Goal: Information Seeking & Learning: Learn about a topic

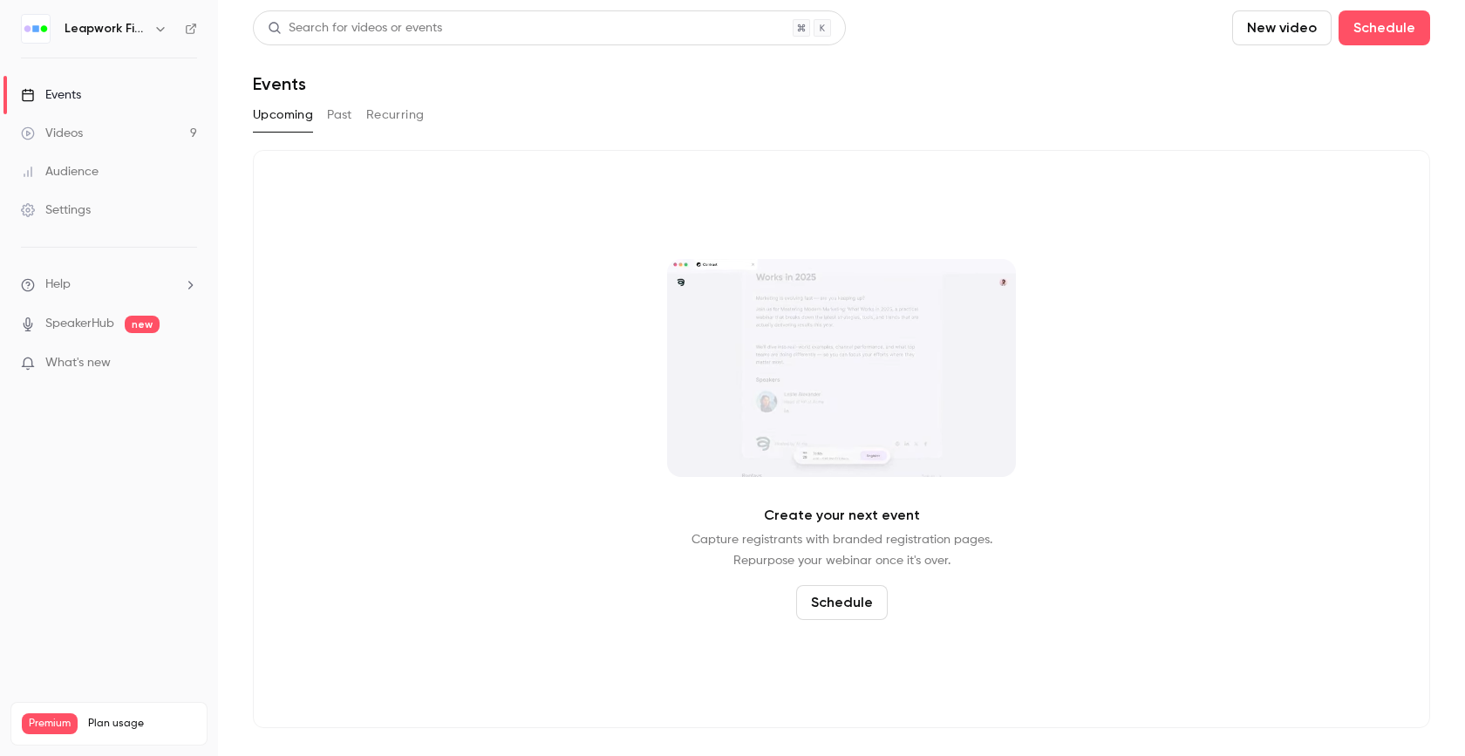
click at [158, 34] on icon "button" at bounding box center [160, 29] width 14 height 14
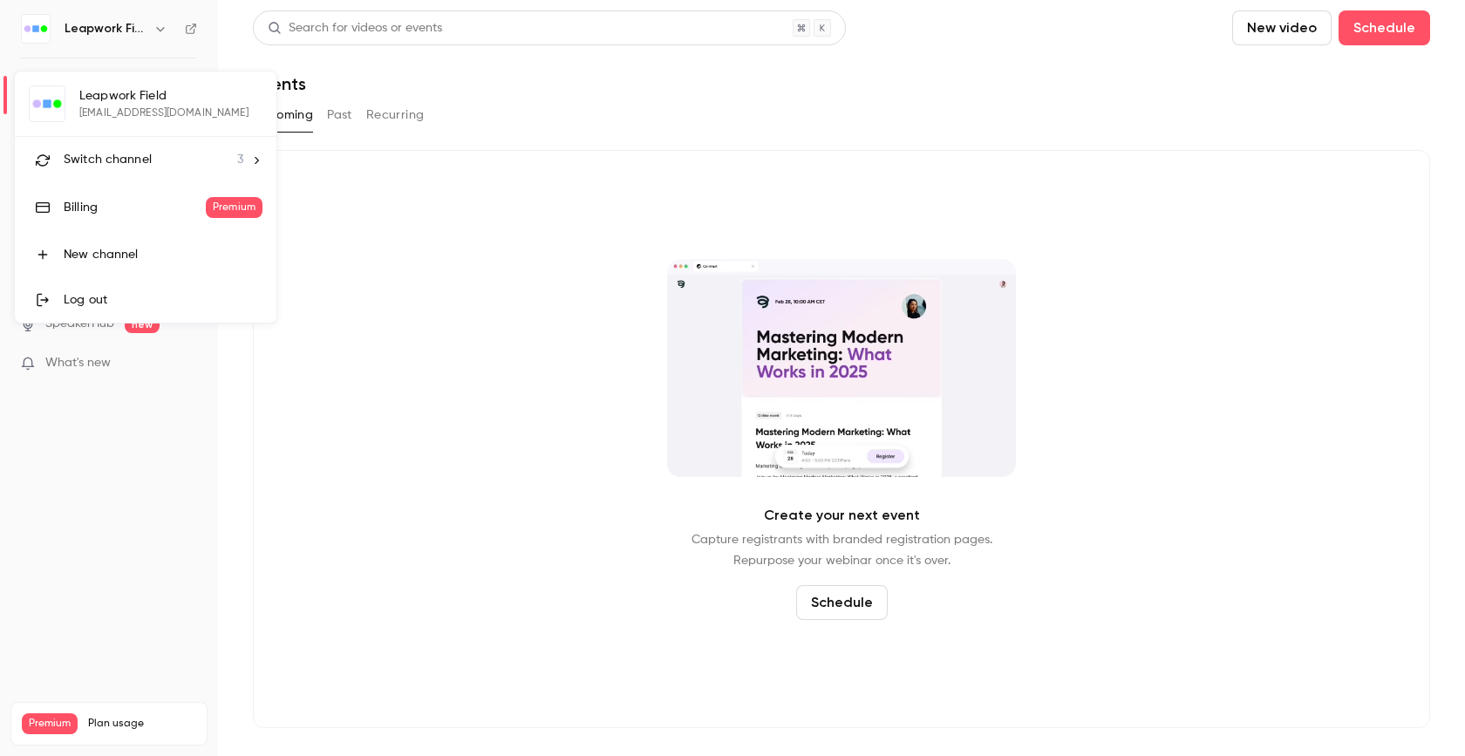
click at [126, 160] on span "Switch channel" at bounding box center [108, 160] width 88 height 18
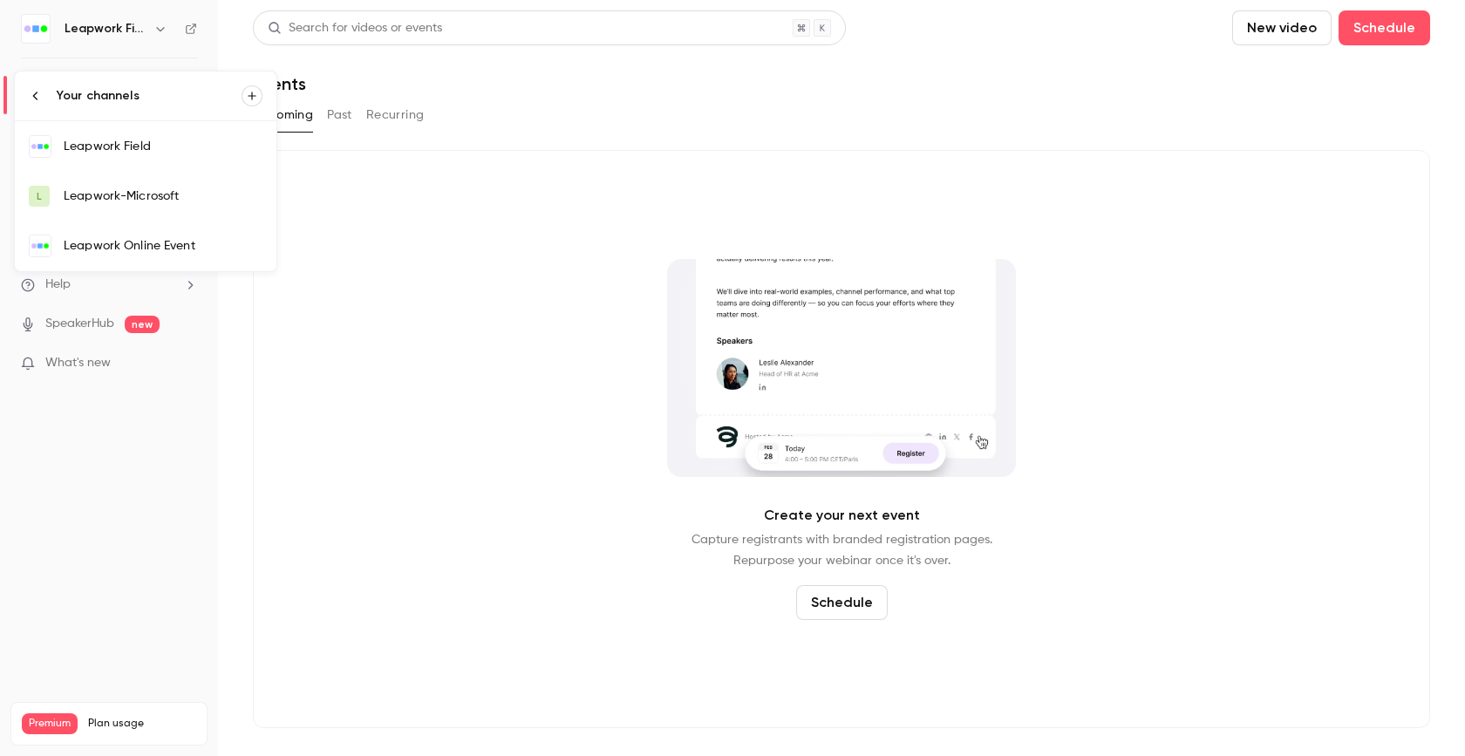
click at [136, 239] on div "Leapwork Online Event" at bounding box center [163, 245] width 199 height 17
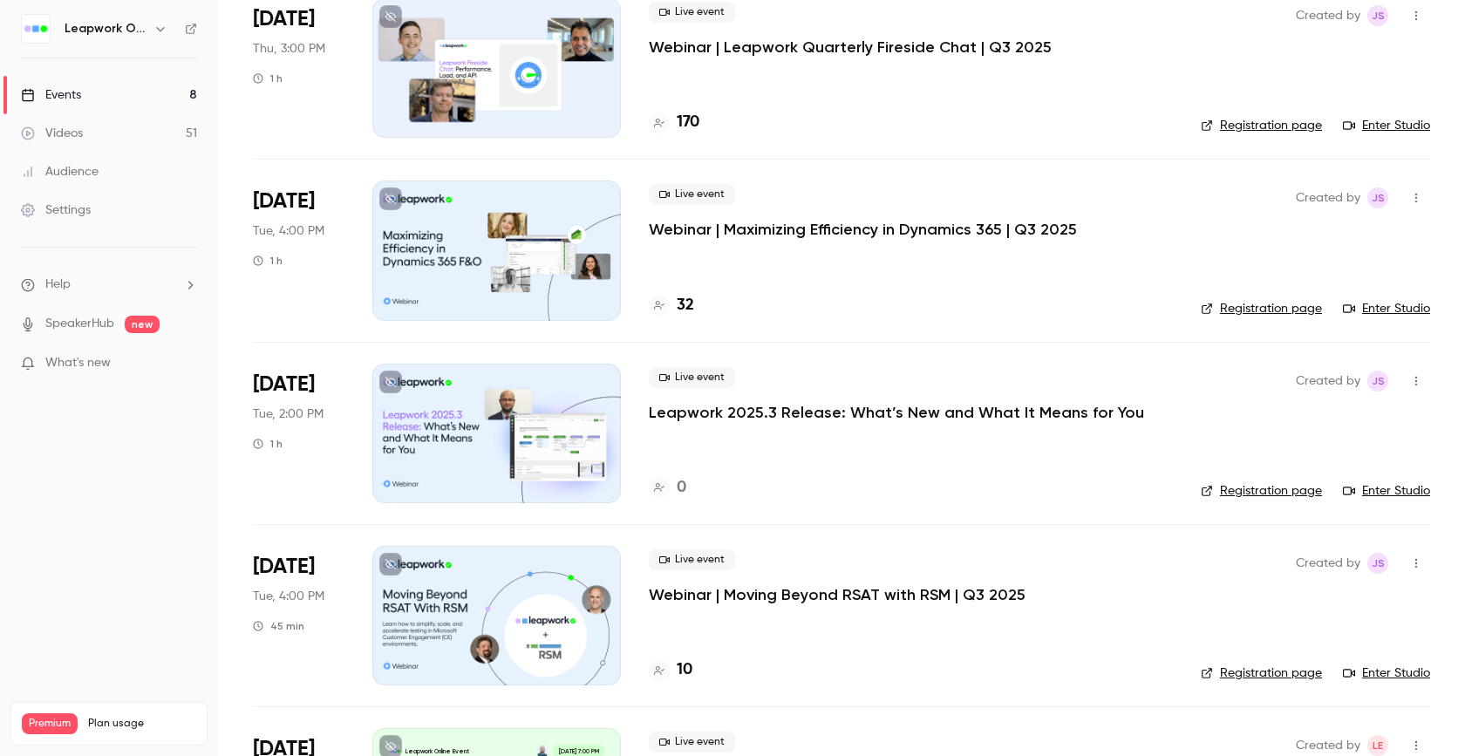
scroll to position [699, 0]
click at [853, 229] on p "Webinar | Maximizing Efficiency in Dynamics 365 | Q3 2025" at bounding box center [863, 230] width 428 height 21
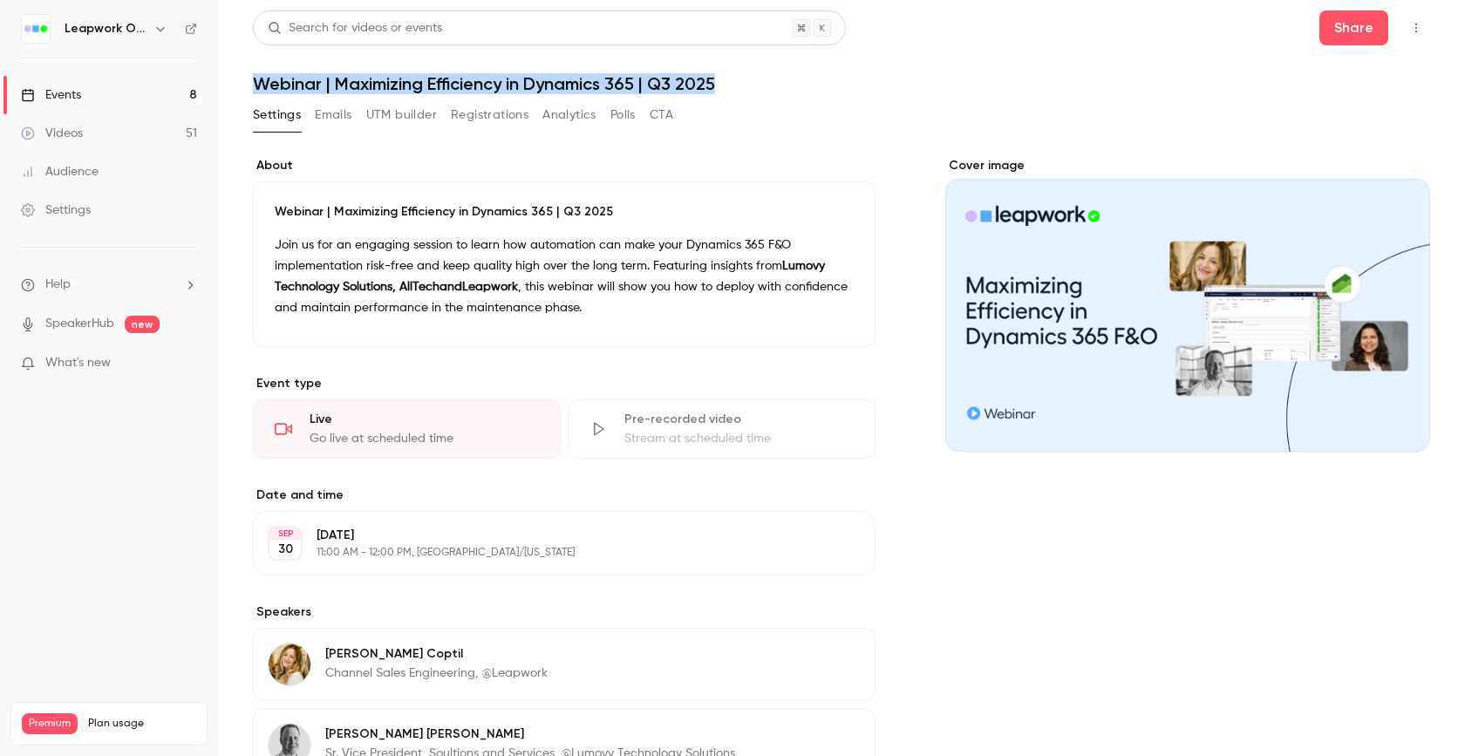
drag, startPoint x: 740, startPoint y: 89, endPoint x: 243, endPoint y: 82, distance: 497.1
click at [243, 82] on main "Search for videos or events Share Webinar | Maximizing Efficiency in Dynamics 3…" at bounding box center [841, 378] width 1247 height 756
copy h1 "Webinar | Maximizing Efficiency in Dynamics 365 | Q3 2025"
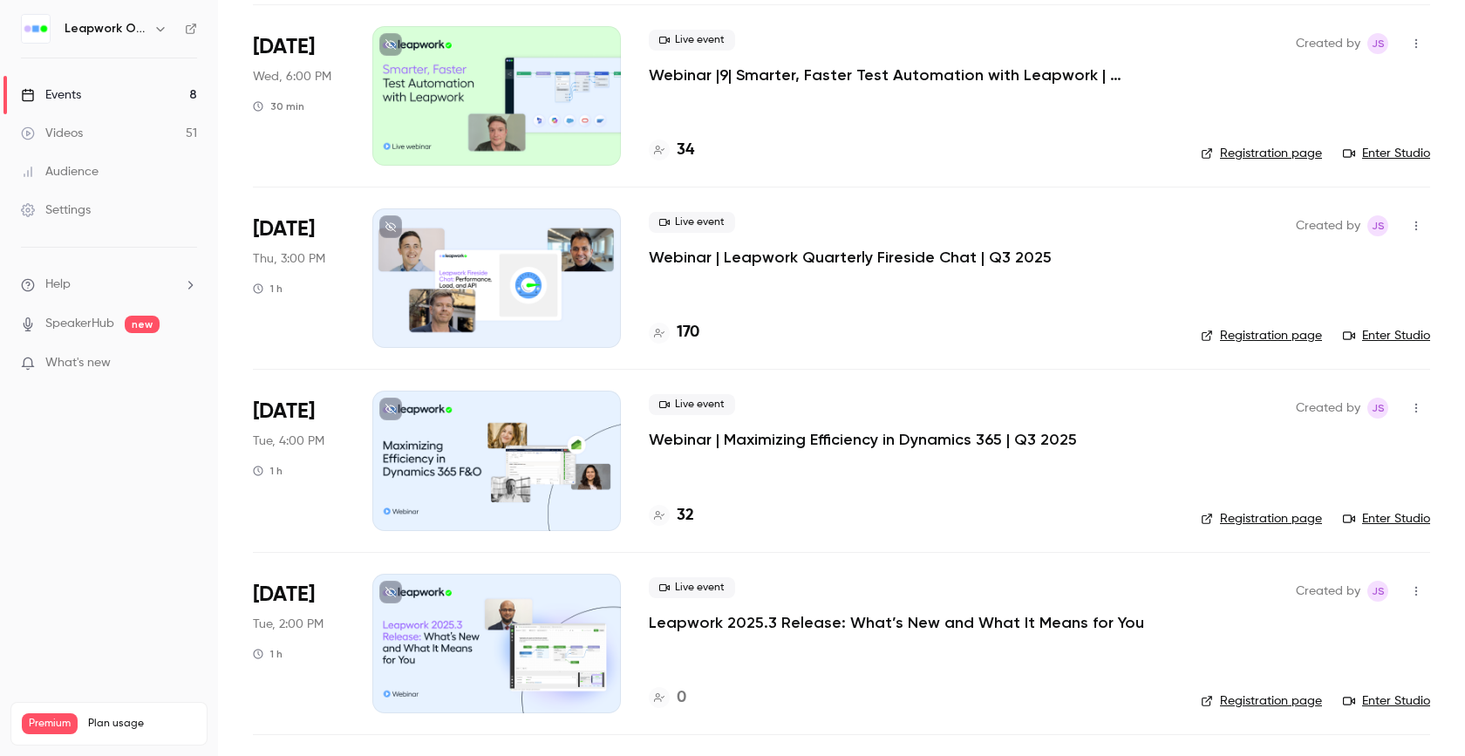
scroll to position [481, 0]
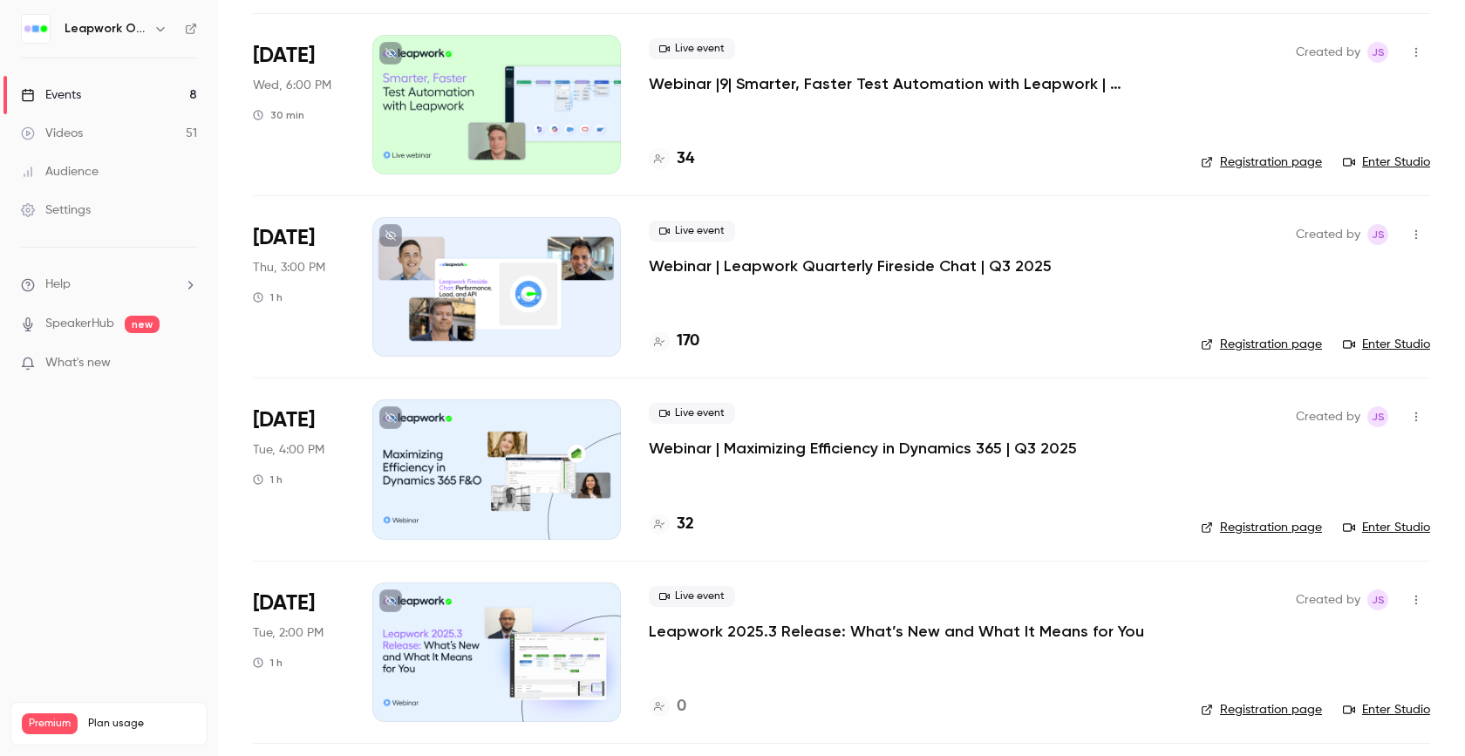
drag, startPoint x: 1149, startPoint y: 640, endPoint x: 676, endPoint y: 619, distance: 474.0
click at [676, 619] on div "Live event Leapwork 2025.3 Release: What’s New and What It Means for You" at bounding box center [911, 614] width 524 height 56
copy p "Leapwork 2025.3 Release: What’s New and What It Means for You"
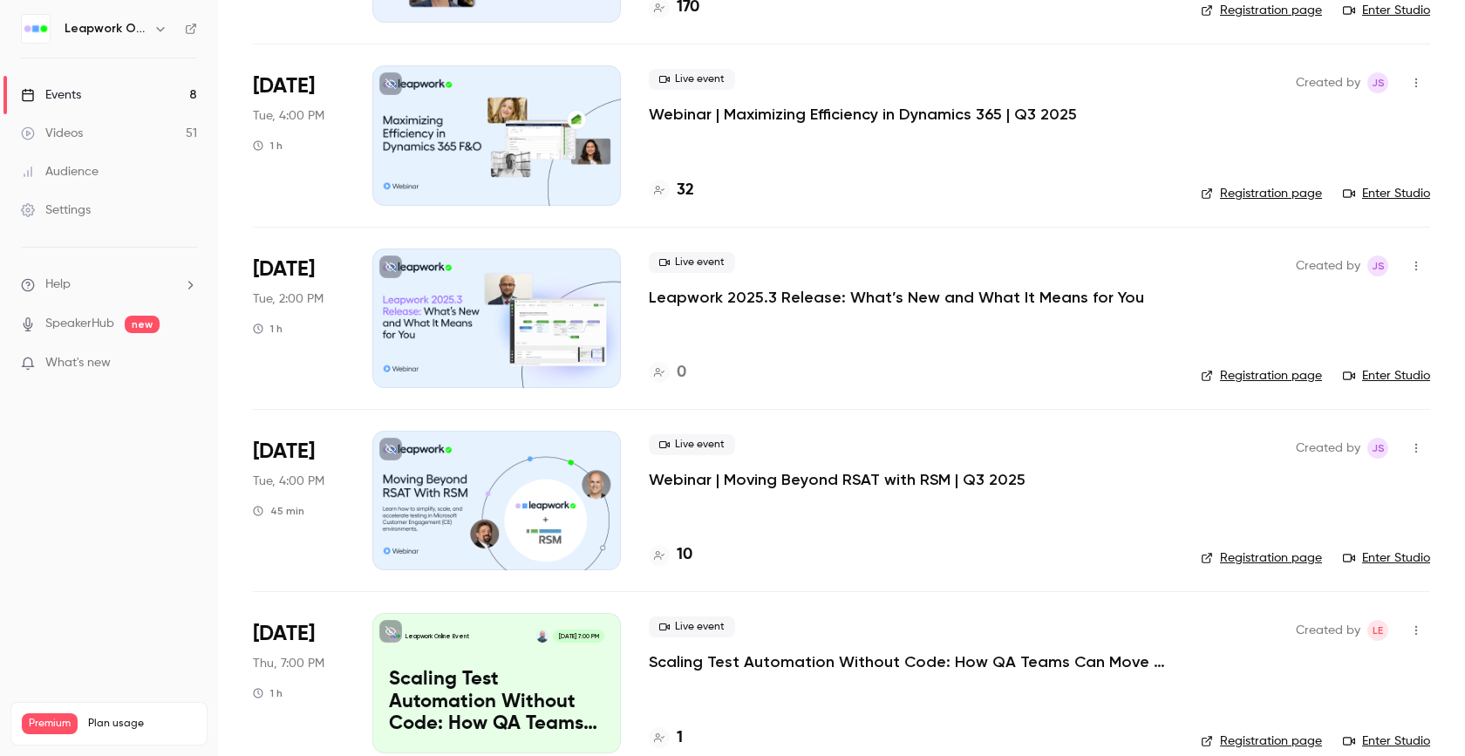
scroll to position [842, 0]
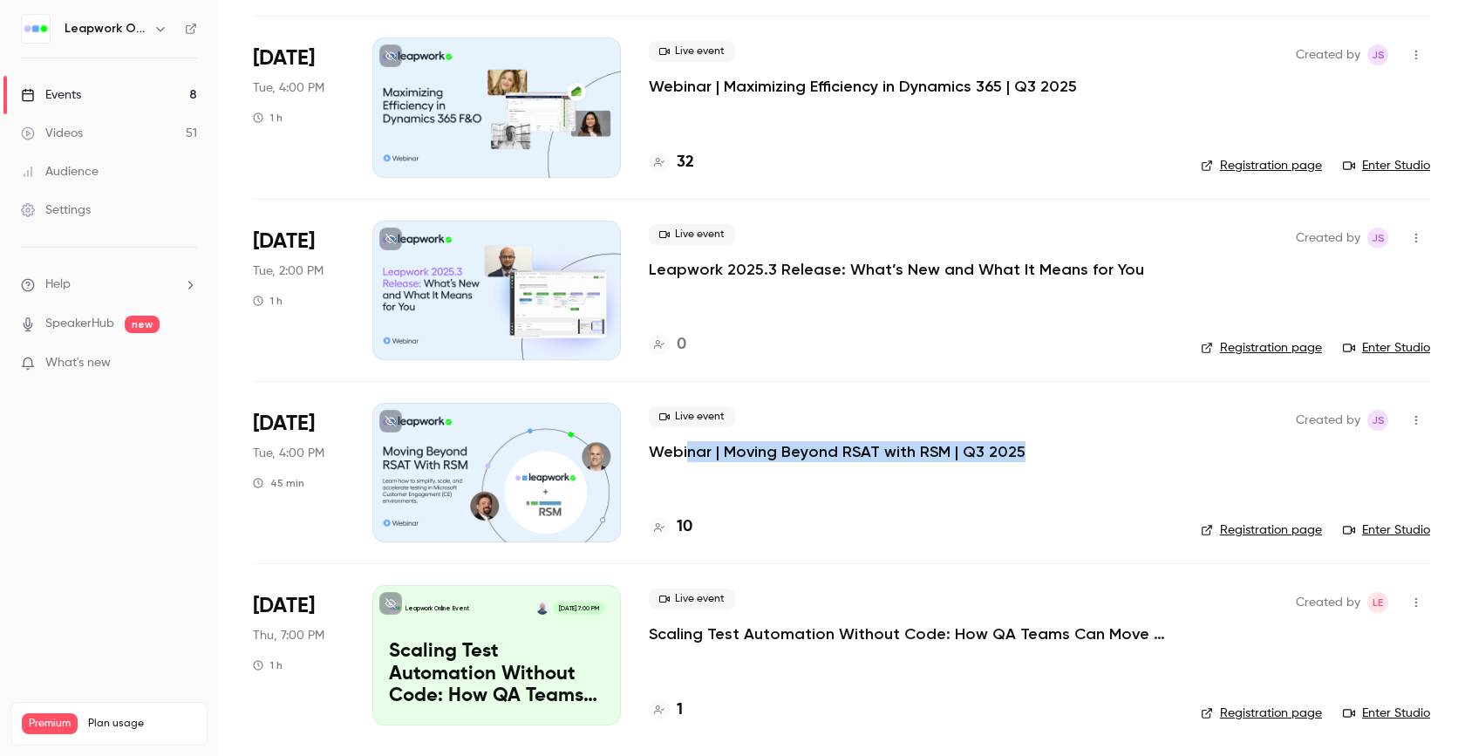
drag, startPoint x: 1034, startPoint y: 453, endPoint x: 686, endPoint y: 447, distance: 348.0
click at [686, 447] on div "Live event Webinar | Moving Beyond RSAT with RSM | Q3 2025" at bounding box center [911, 434] width 524 height 56
click at [839, 525] on div "10" at bounding box center [911, 527] width 524 height 24
drag, startPoint x: 646, startPoint y: 449, endPoint x: 943, endPoint y: 459, distance: 296.7
click at [943, 459] on li "[DATE] Tue, 4:00 PM 45 min Live event Webinar | Moving Beyond RSAT with RSM | Q…" at bounding box center [841, 472] width 1177 height 182
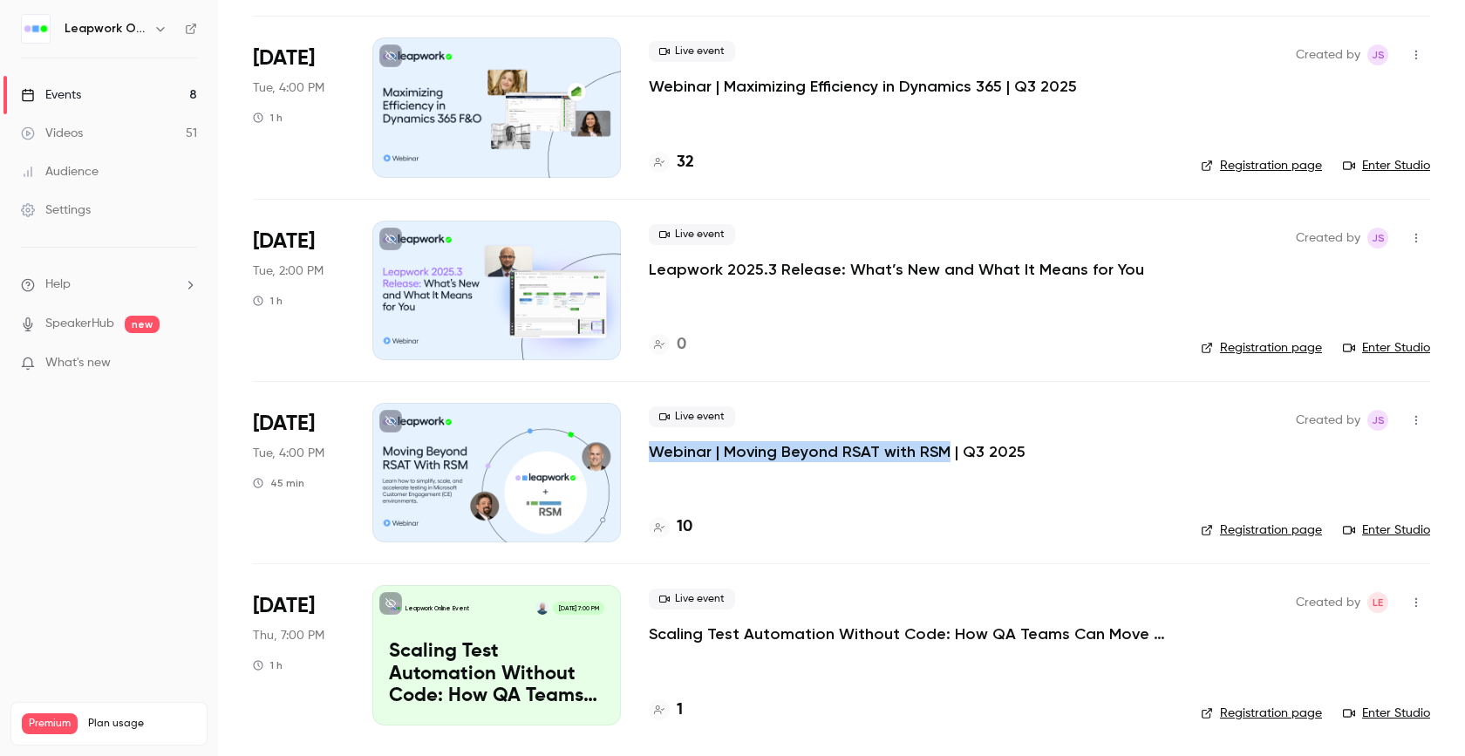
copy p "Webinar | Moving Beyond RSAT with RSM"
